Goal: Navigation & Orientation: Find specific page/section

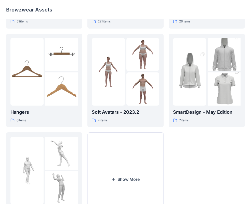
scroll to position [127, 0]
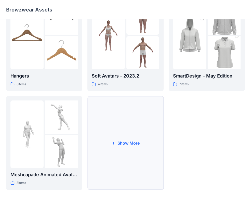
click at [124, 138] on button "Show More" at bounding box center [125, 143] width 76 height 94
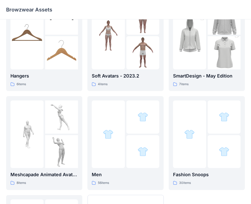
click at [124, 138] on div at bounding box center [108, 135] width 33 height 68
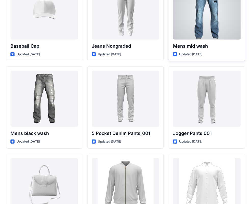
scroll to position [176, 0]
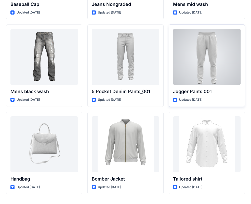
click at [195, 65] on div at bounding box center [207, 57] width 68 height 56
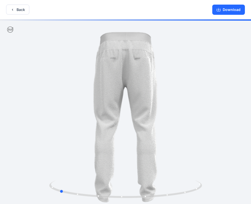
drag, startPoint x: 195, startPoint y: 65, endPoint x: 129, endPoint y: 80, distance: 67.9
click at [129, 80] on div at bounding box center [125, 112] width 251 height 186
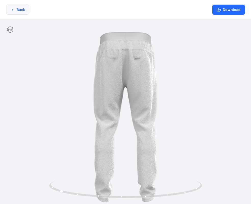
click at [26, 11] on button "Back" at bounding box center [17, 10] width 23 height 10
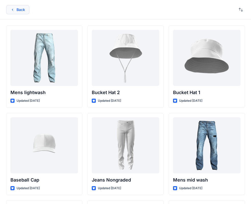
click at [23, 9] on button "Back" at bounding box center [17, 9] width 23 height 9
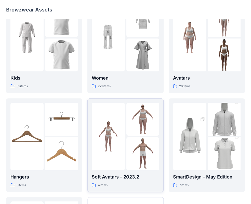
scroll to position [3, 0]
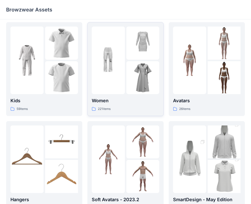
click at [151, 70] on img at bounding box center [143, 77] width 33 height 33
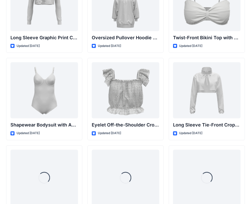
scroll to position [1719, 0]
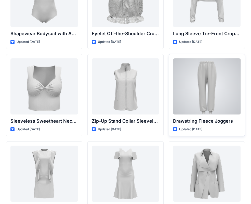
click at [212, 88] on div at bounding box center [207, 86] width 68 height 56
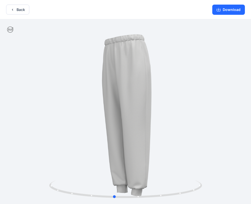
drag, startPoint x: 192, startPoint y: 79, endPoint x: 181, endPoint y: 88, distance: 14.4
click at [181, 88] on div at bounding box center [125, 112] width 251 height 186
click at [21, 10] on button "Back" at bounding box center [17, 10] width 23 height 10
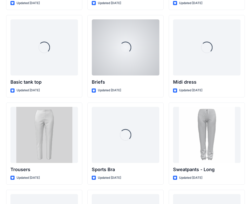
scroll to position [4218, 0]
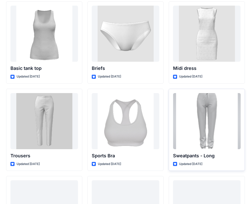
click at [224, 112] on div at bounding box center [207, 121] width 68 height 56
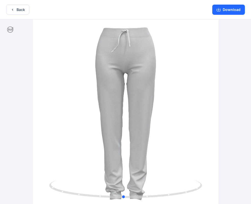
drag, startPoint x: 179, startPoint y: 91, endPoint x: 177, endPoint y: 101, distance: 9.9
click at [177, 101] on div at bounding box center [125, 112] width 251 height 186
click at [227, 6] on button "Download" at bounding box center [228, 10] width 33 height 10
